Goal: Information Seeking & Learning: Learn about a topic

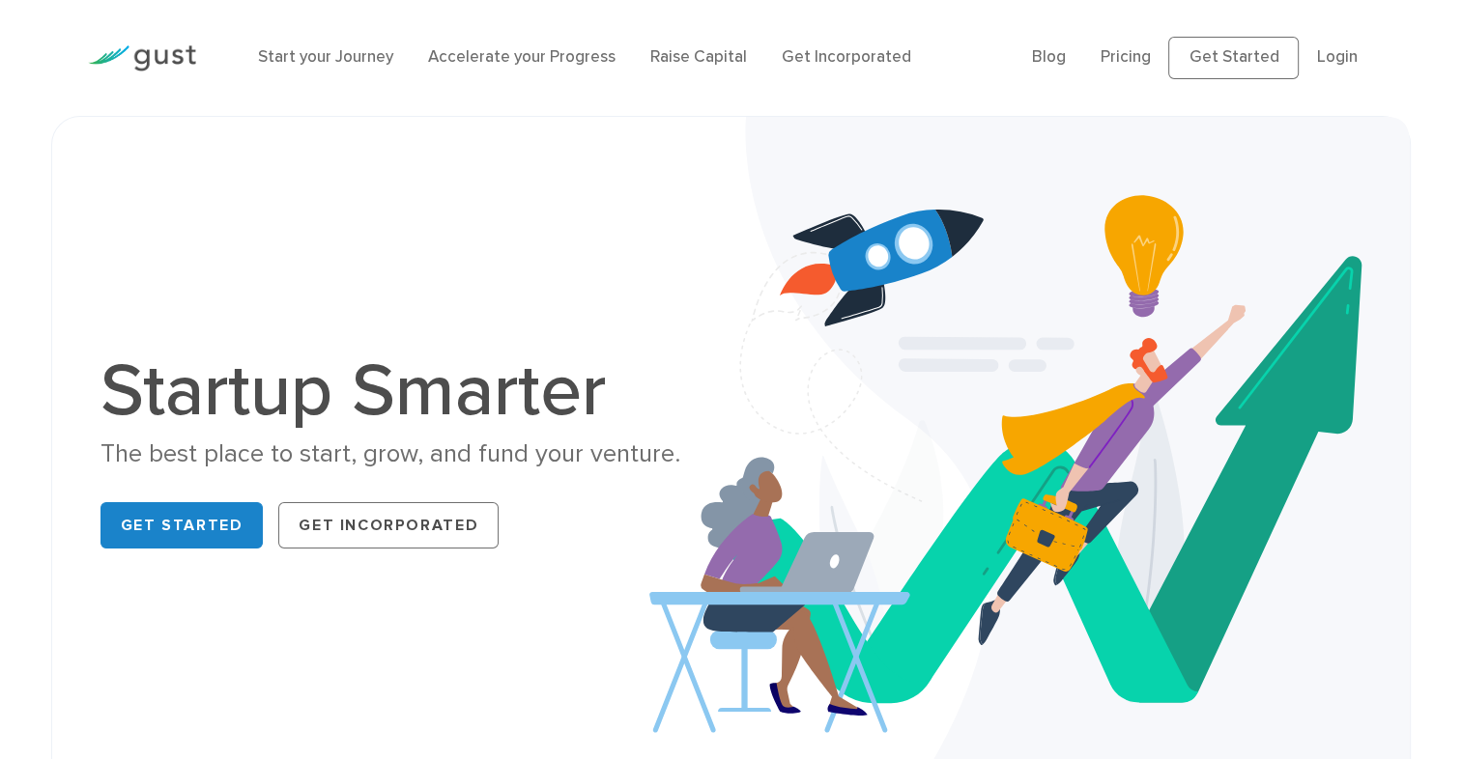
click at [306, 64] on link "Start your Journey" at bounding box center [325, 56] width 135 height 19
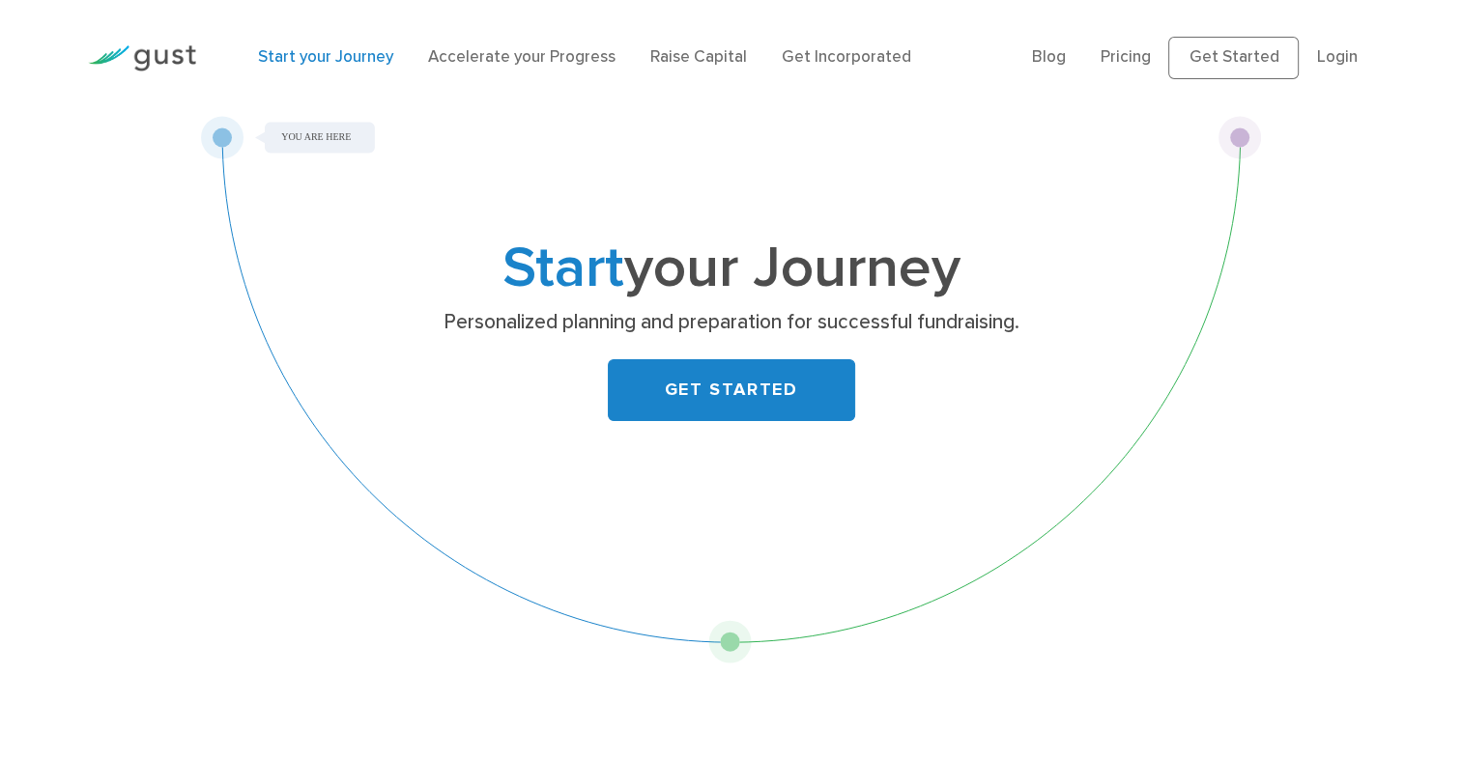
click at [501, 56] on link "Accelerate your Progress" at bounding box center [521, 56] width 187 height 19
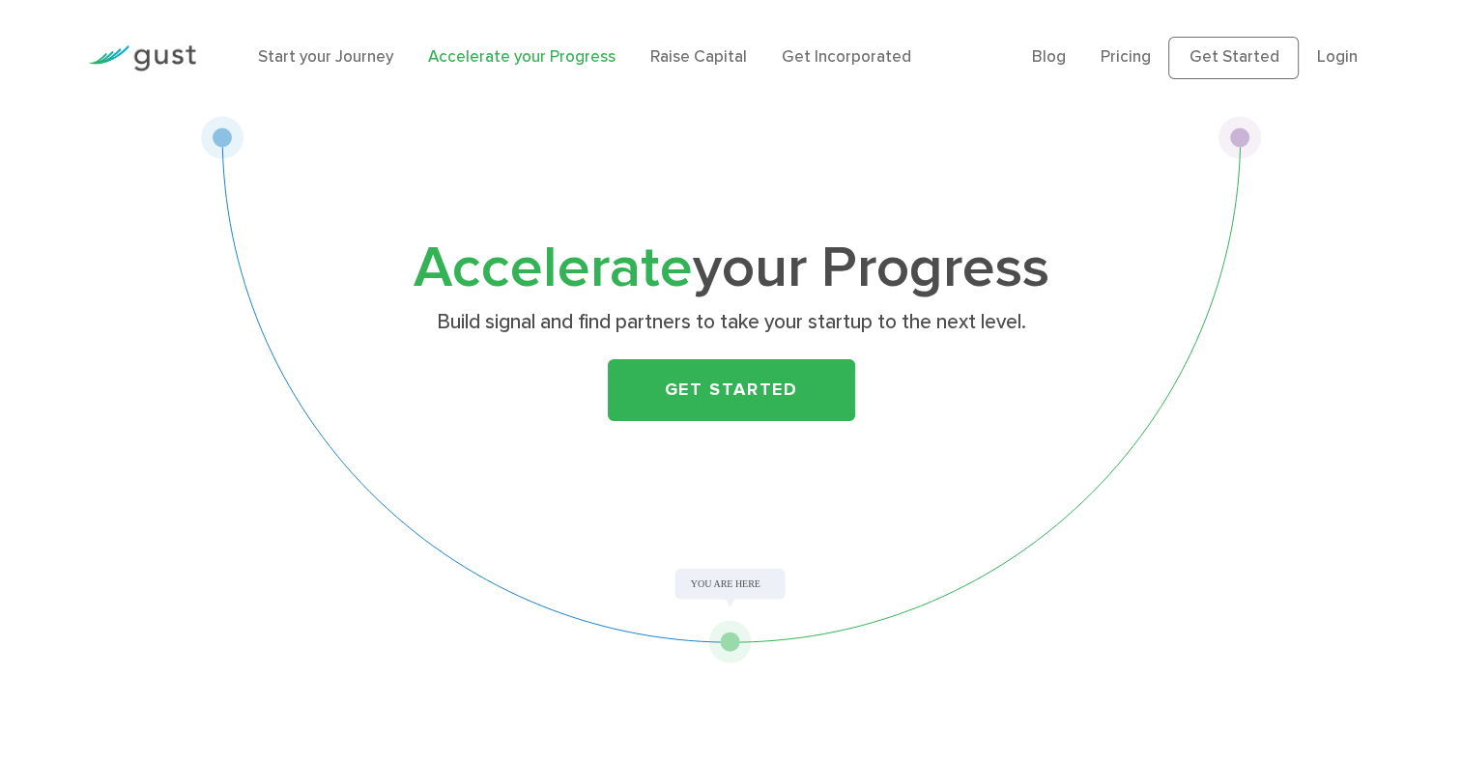
click at [1141, 58] on link "Pricing" at bounding box center [1125, 56] width 50 height 19
